Goal: Task Accomplishment & Management: Use online tool/utility

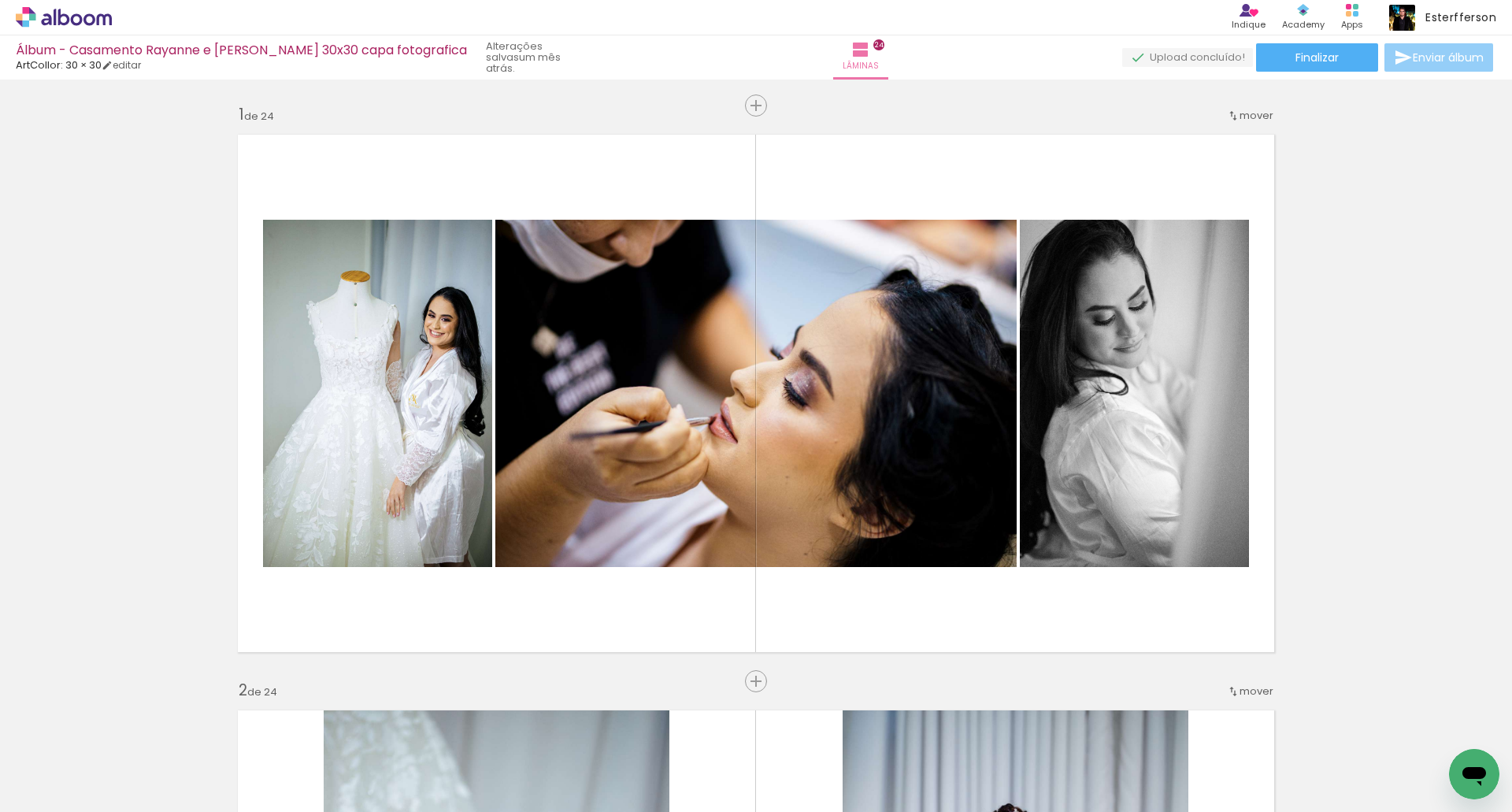
click at [1437, 58] on span "Enviar álbum" at bounding box center [1447, 57] width 71 height 11
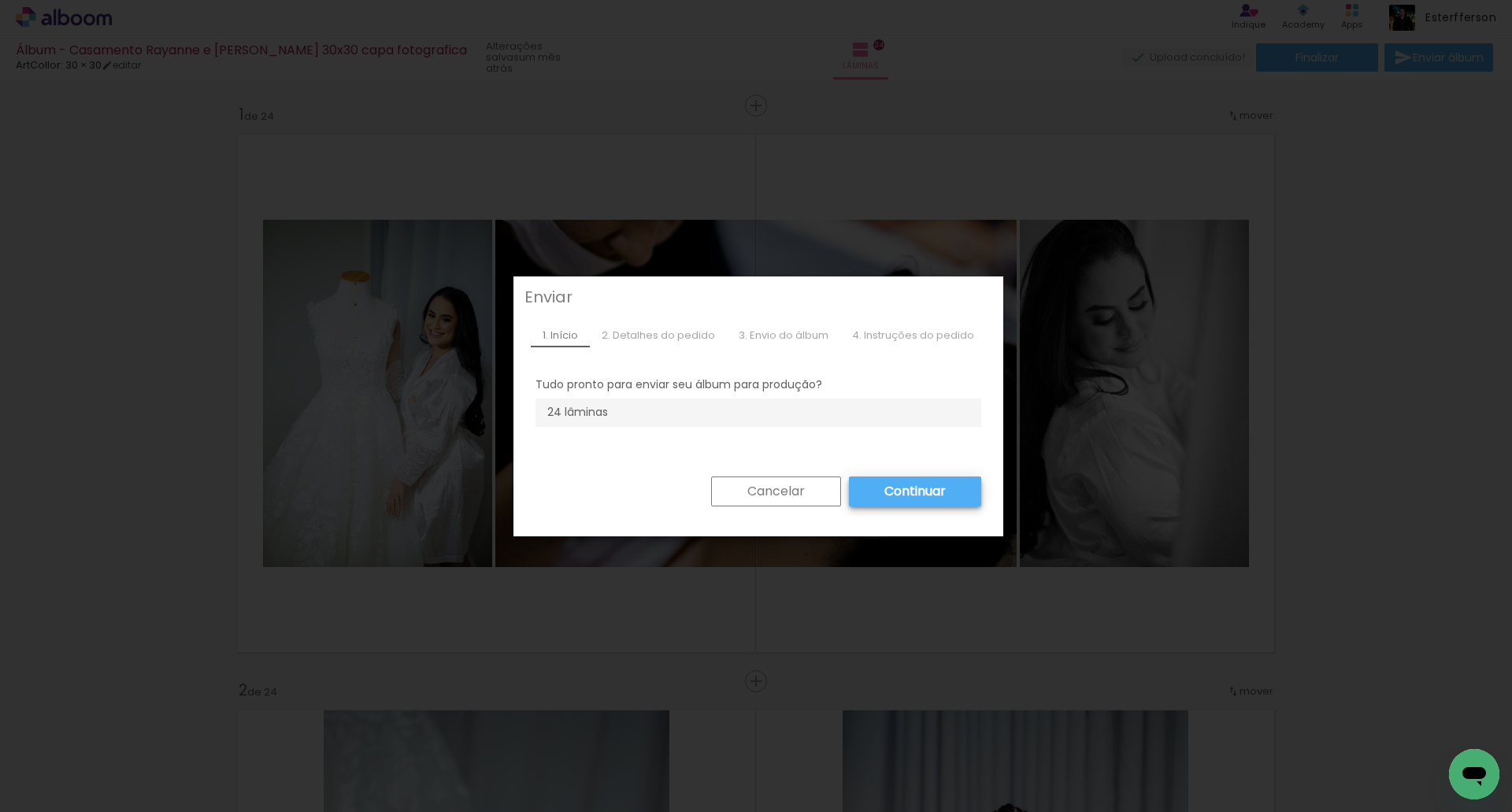
drag, startPoint x: 756, startPoint y: 488, endPoint x: 1067, endPoint y: 329, distance: 349.3
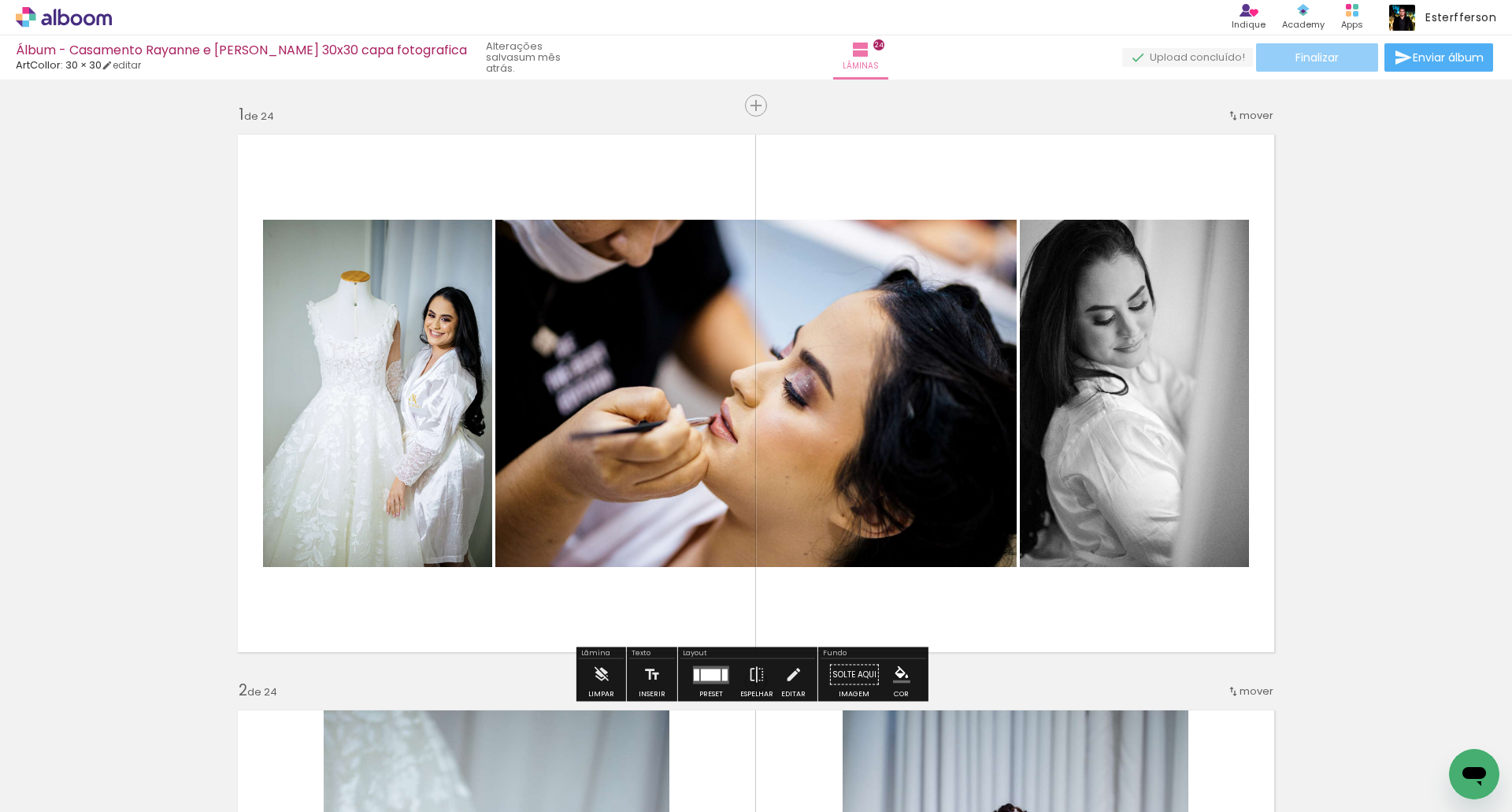
click at [1332, 53] on span "Finalizar" at bounding box center [1317, 57] width 43 height 11
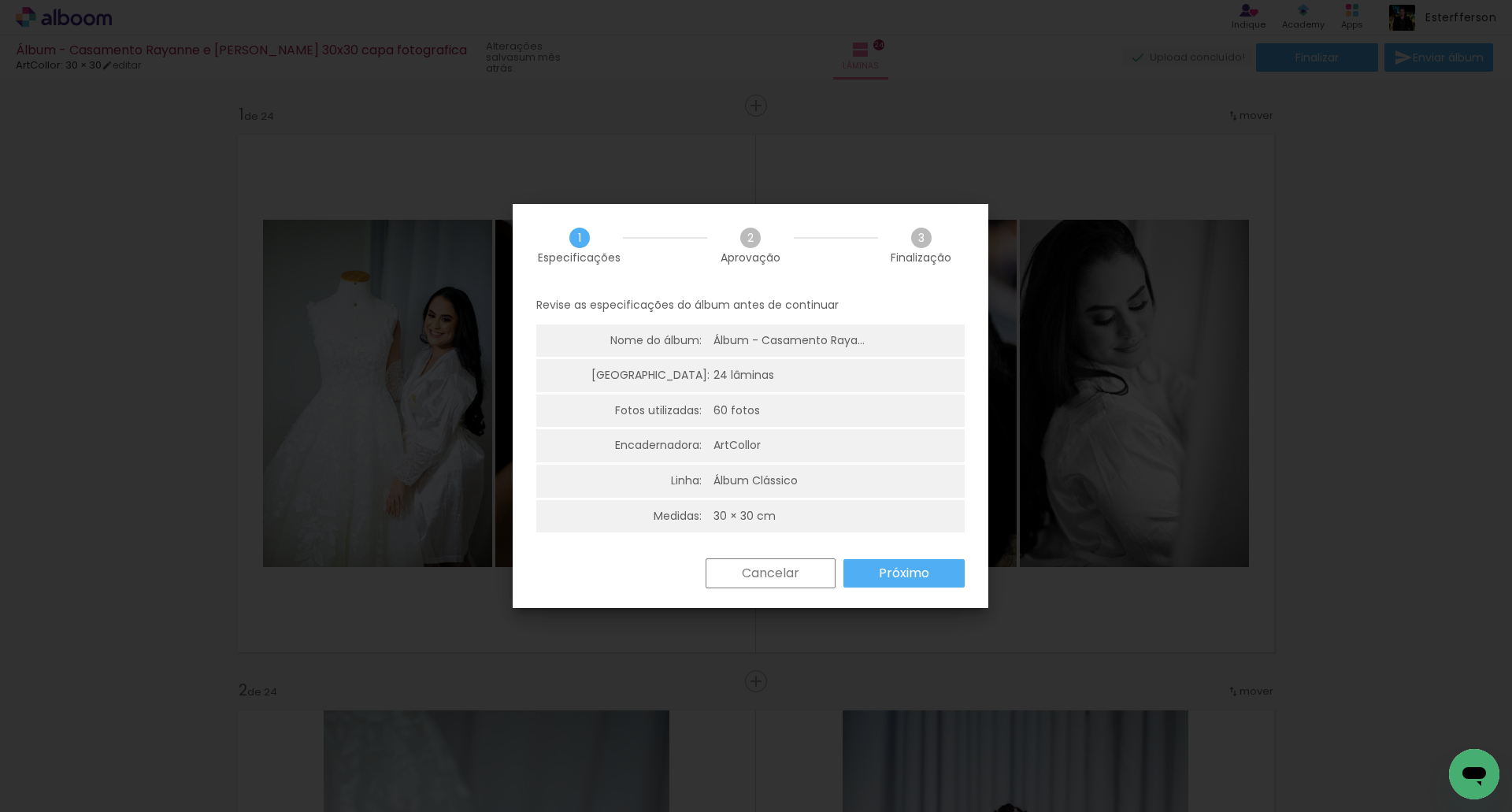
click at [0, 0] on slot "Próximo" at bounding box center [0, 0] width 0 height 0
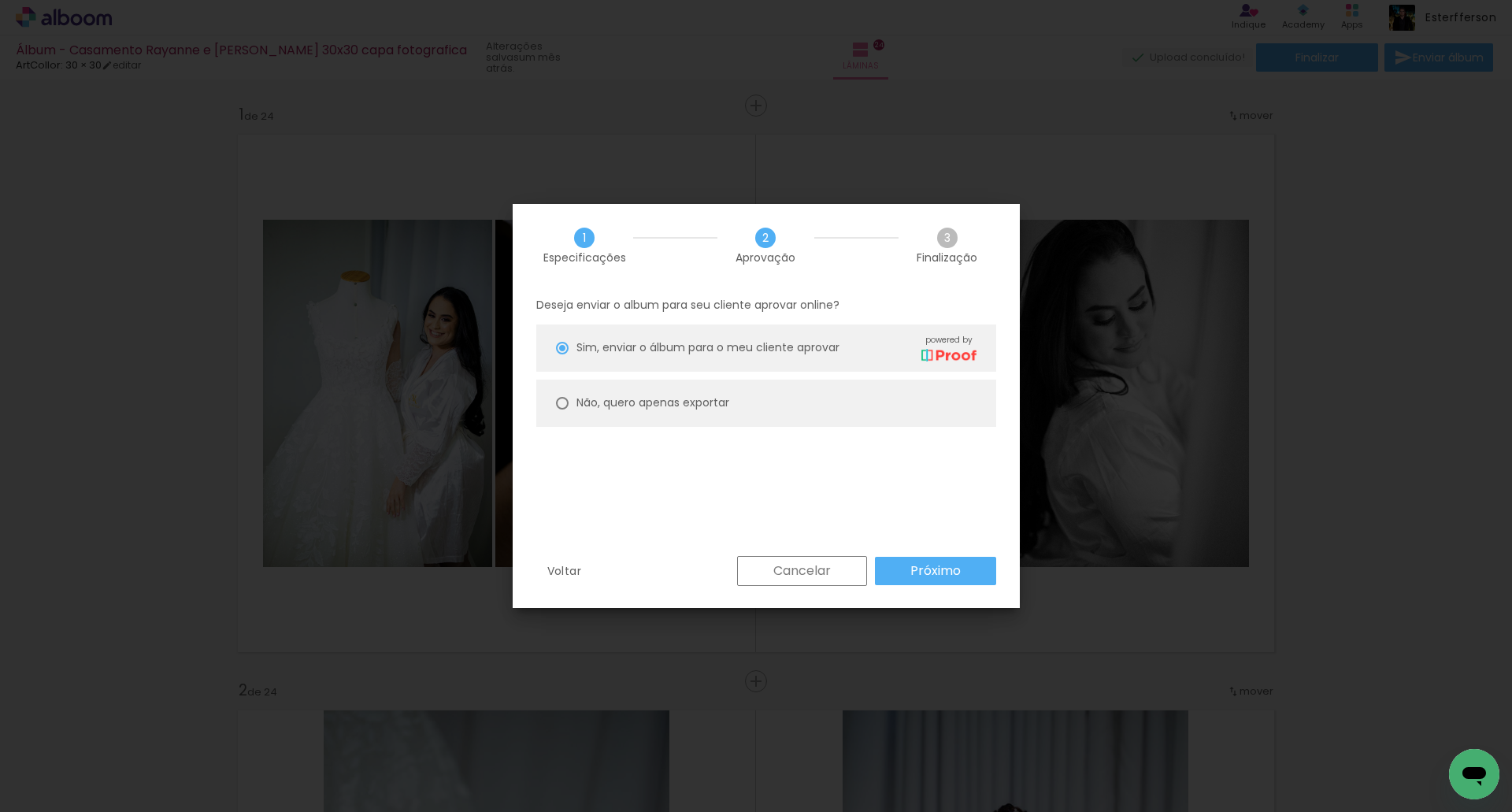
click at [0, 0] on slot "Não, quero apenas exportar" at bounding box center [0, 0] width 0 height 0
type paper-radio-button "on"
click at [0, 0] on slot "Próximo" at bounding box center [0, 0] width 0 height 0
type input "Alta, 300 DPI"
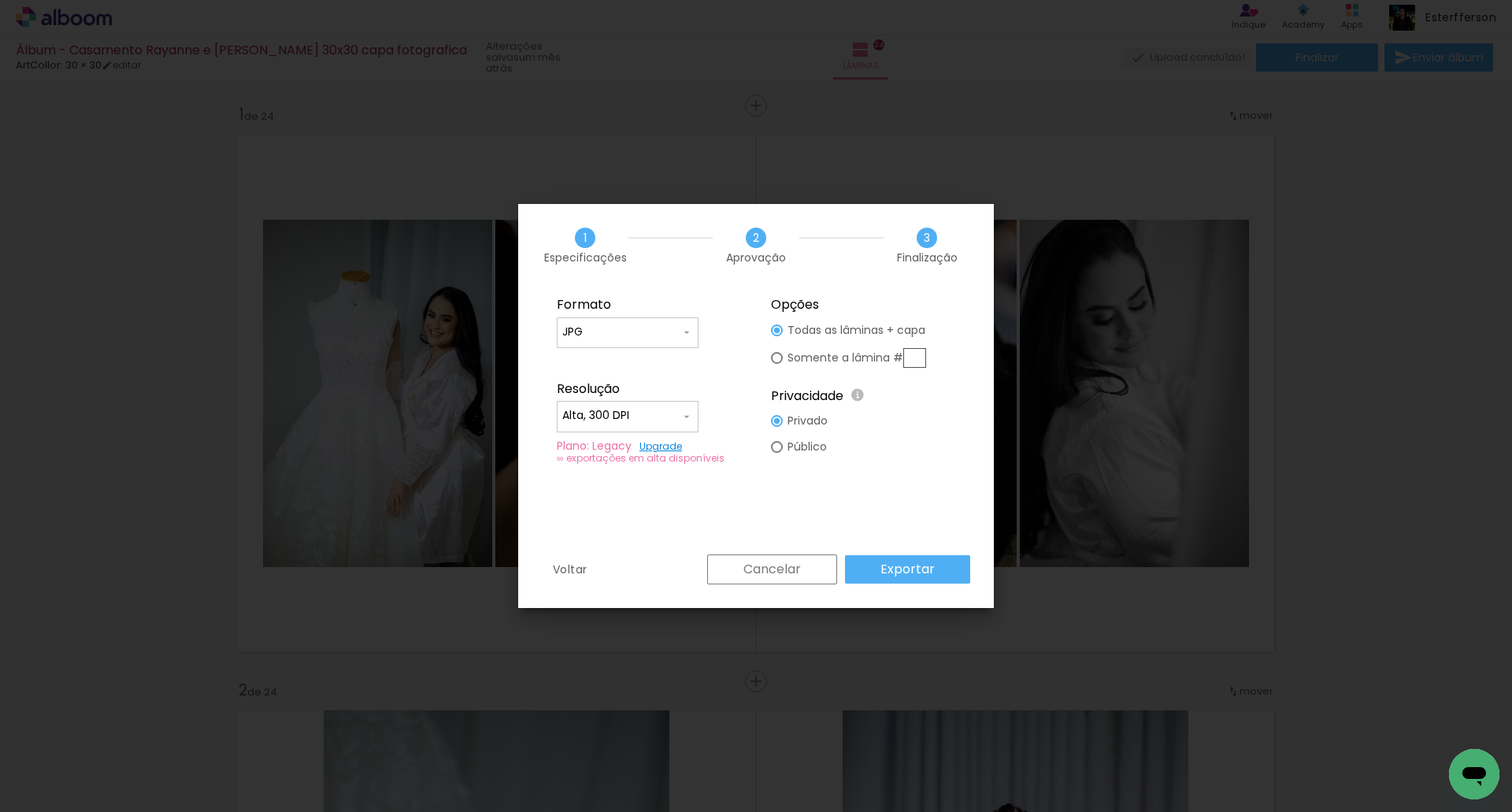
click at [0, 0] on slot "Exportar" at bounding box center [0, 0] width 0 height 0
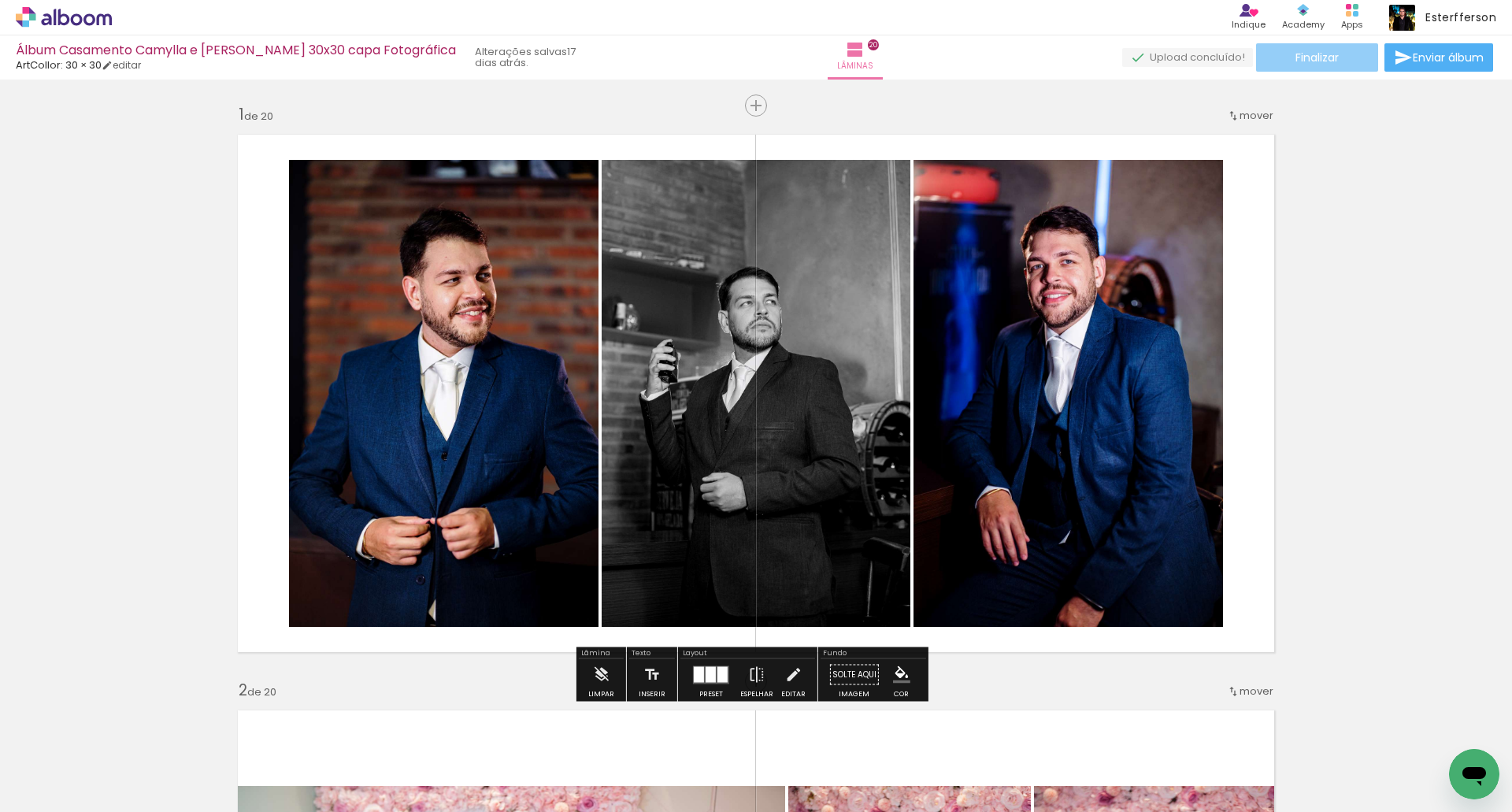
click at [1268, 55] on paper-button "Finalizar" at bounding box center [1317, 57] width 122 height 29
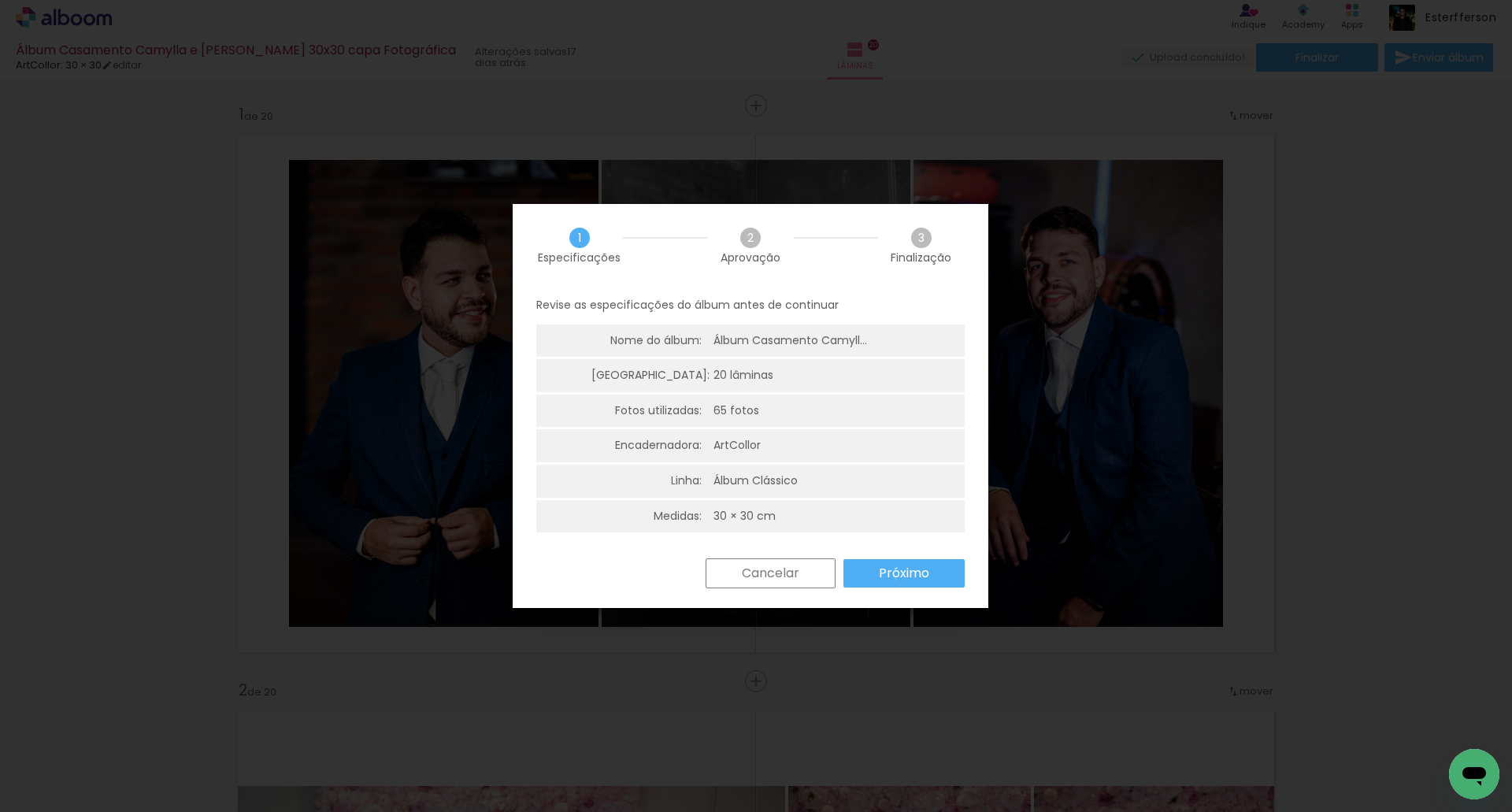
click at [0, 0] on slot "Próximo" at bounding box center [0, 0] width 0 height 0
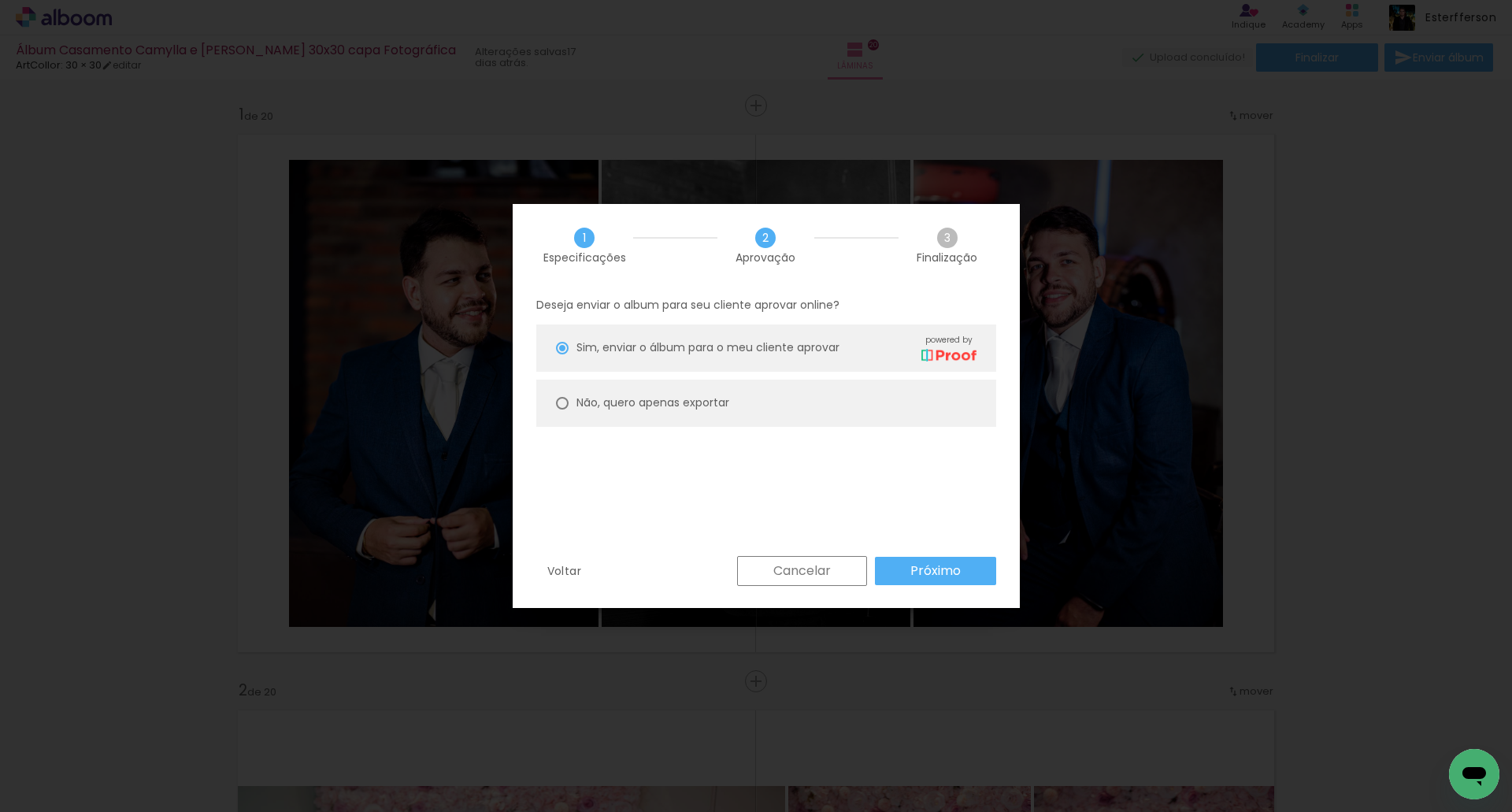
click at [0, 0] on slot "Não, quero apenas exportar" at bounding box center [0, 0] width 0 height 0
type paper-radio-button "on"
click at [0, 0] on slot "Próximo" at bounding box center [0, 0] width 0 height 0
type input "Alta, 300 DPI"
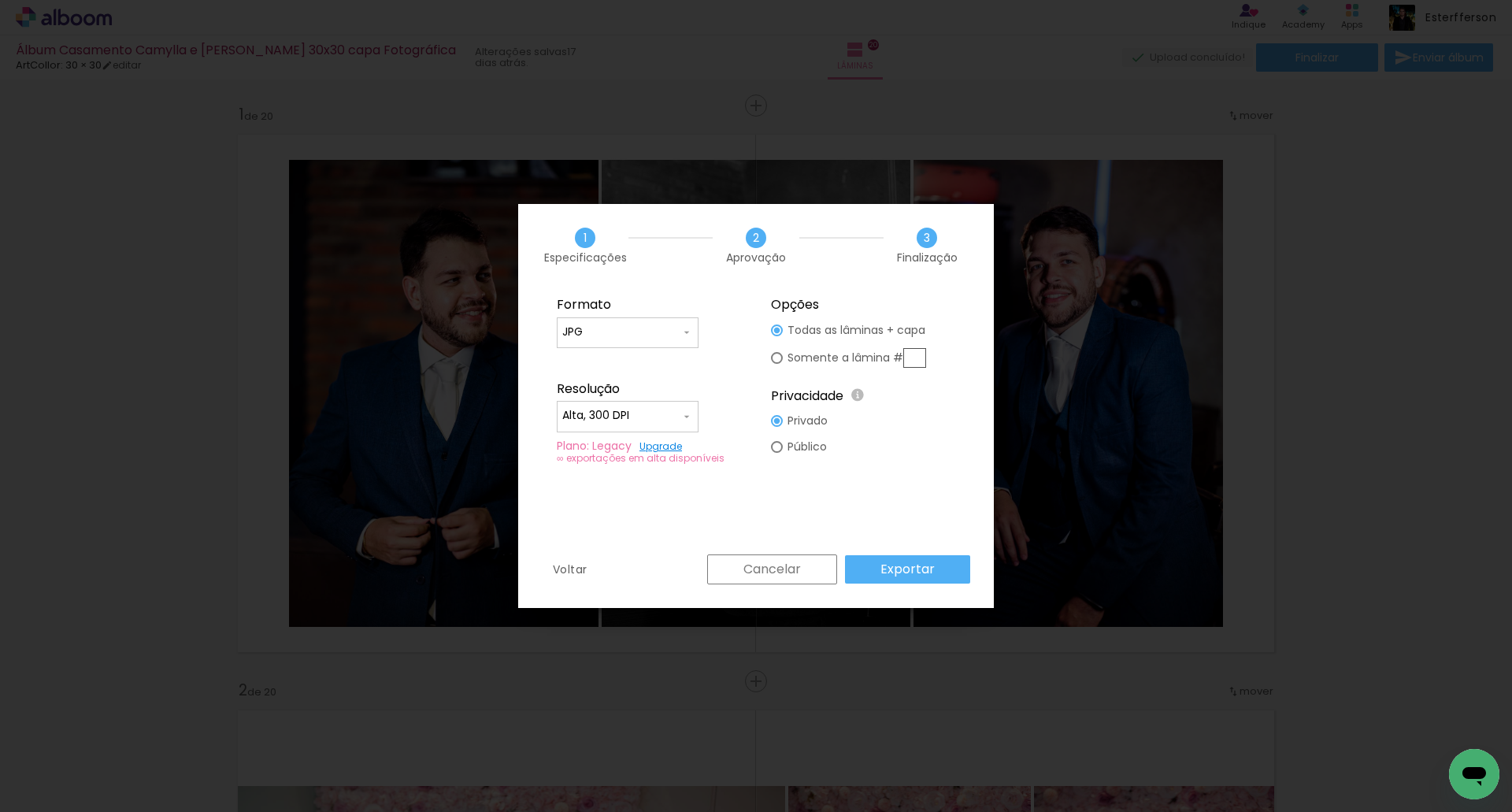
click at [0, 0] on slot "Exportar" at bounding box center [0, 0] width 0 height 0
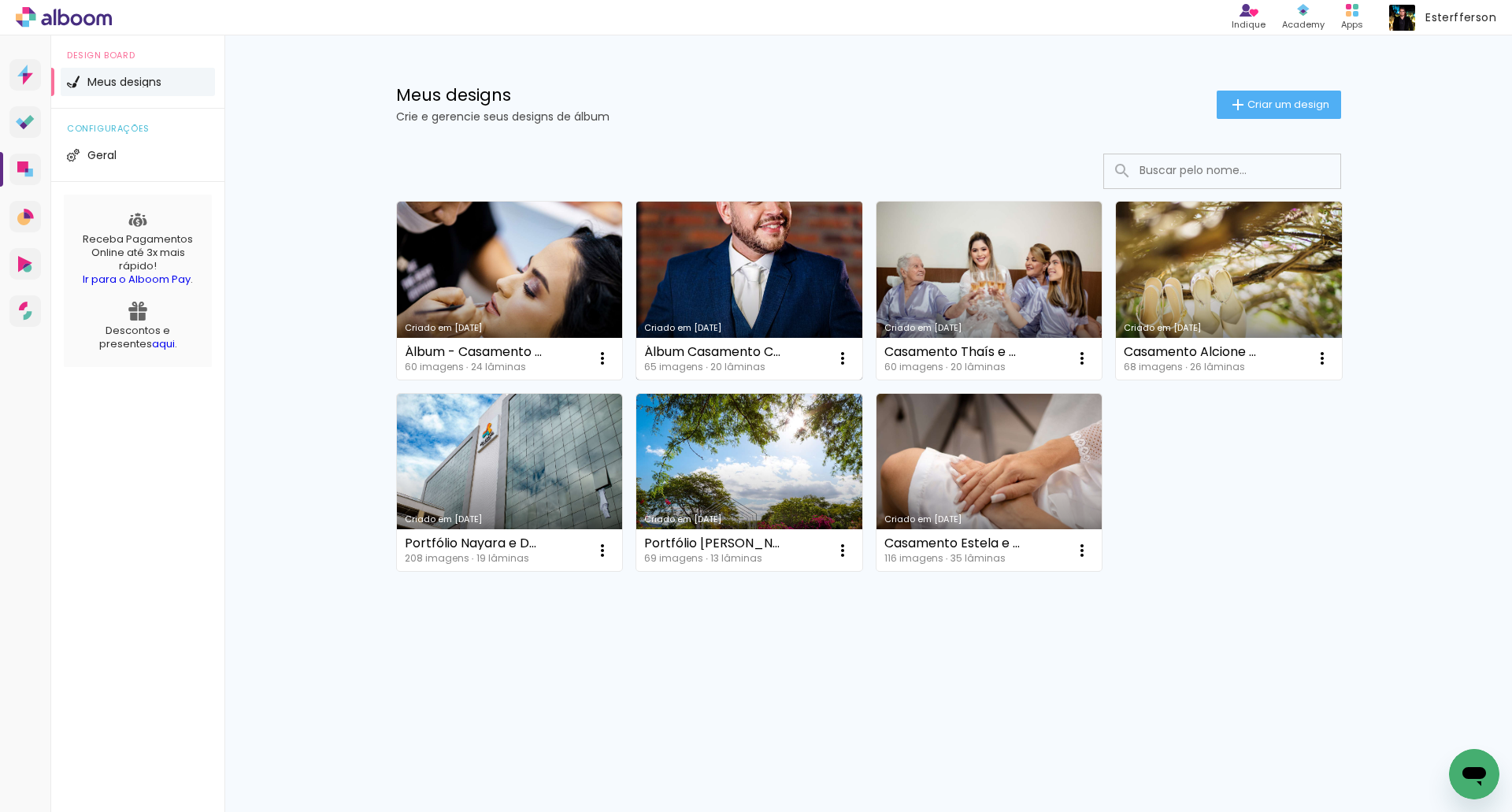
click at [733, 243] on link "Criado em [DATE]" at bounding box center [749, 290] width 226 height 178
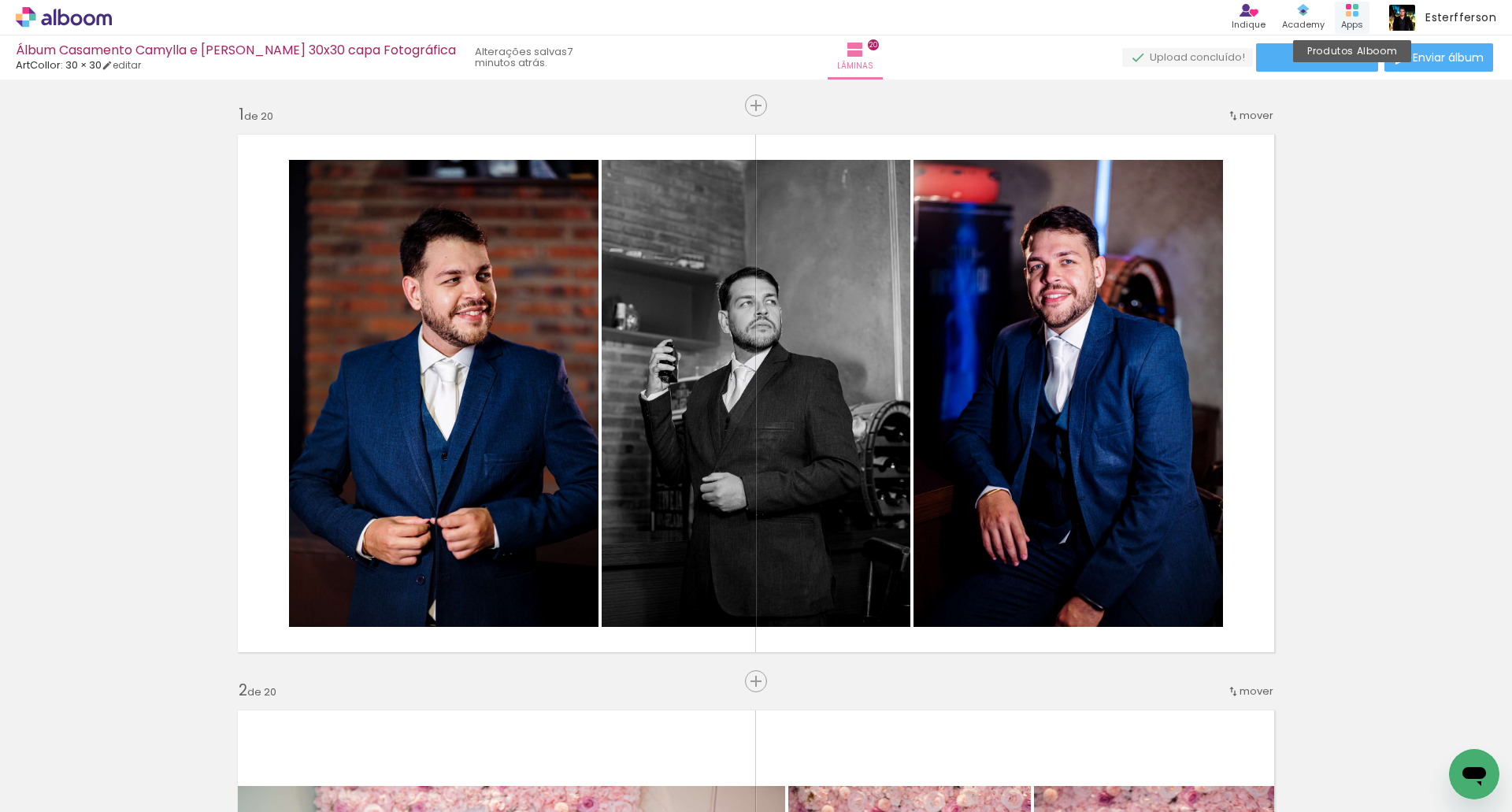
click at [1361, 14] on div "Produtos Alboom Apps" at bounding box center [1352, 18] width 35 height 32
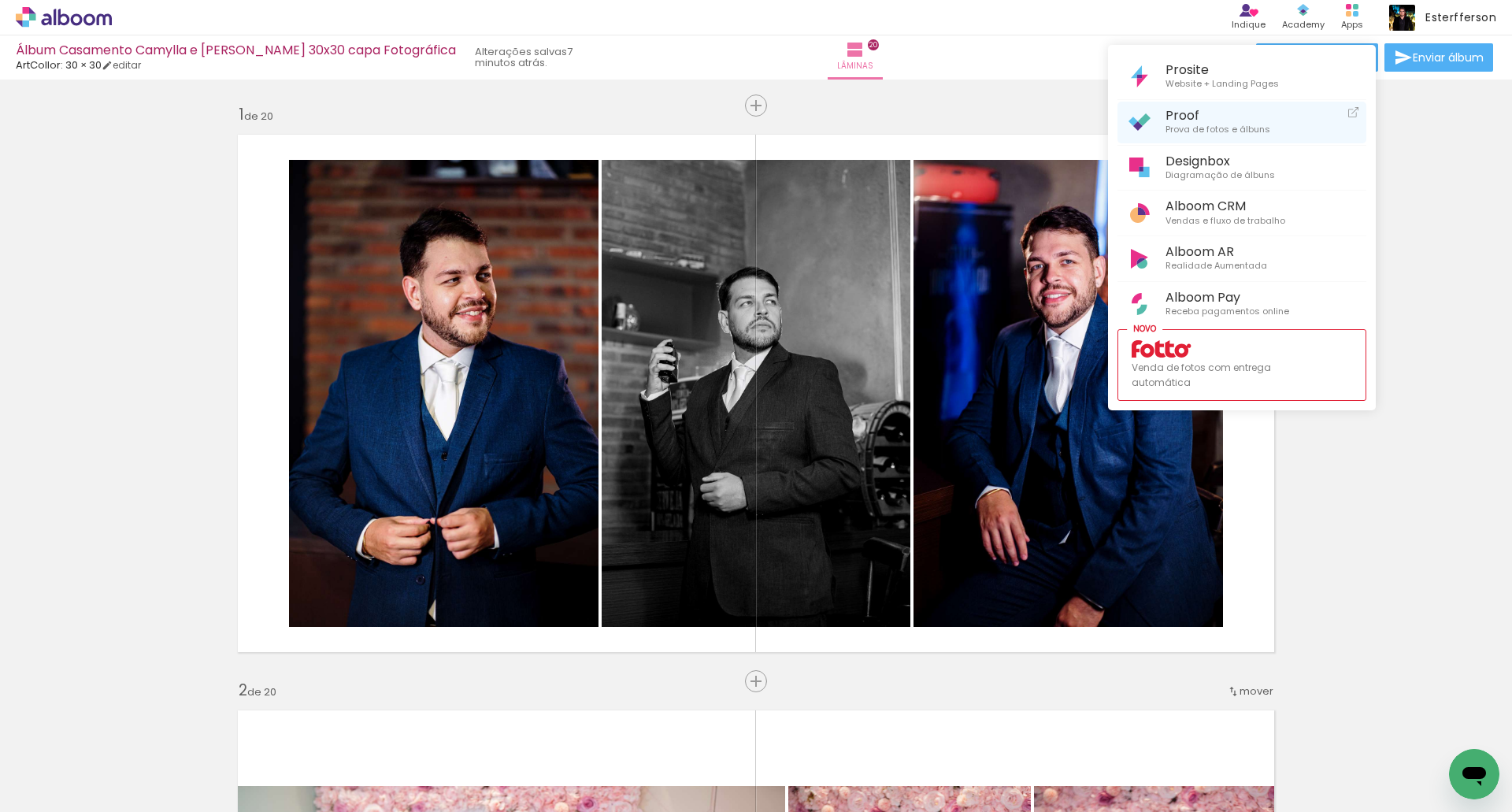
click at [1196, 115] on span "Proof" at bounding box center [1217, 115] width 105 height 15
click at [1438, 286] on div at bounding box center [756, 406] width 1512 height 812
